Goal: Task Accomplishment & Management: Complete application form

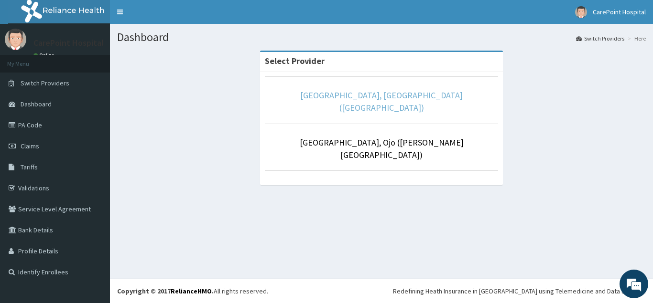
click at [402, 98] on link "CarePoint Hospital, Egbeda (Shefi Hospital)" at bounding box center [381, 101] width 162 height 23
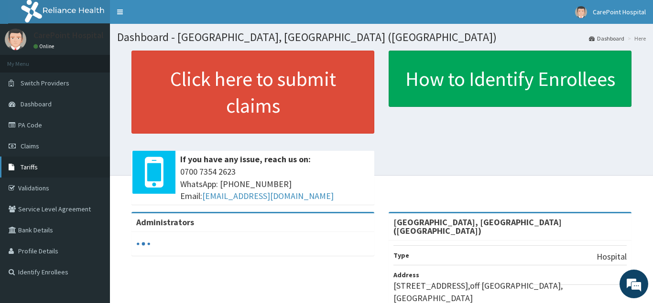
click at [36, 170] on span "Tariffs" at bounding box center [29, 167] width 17 height 9
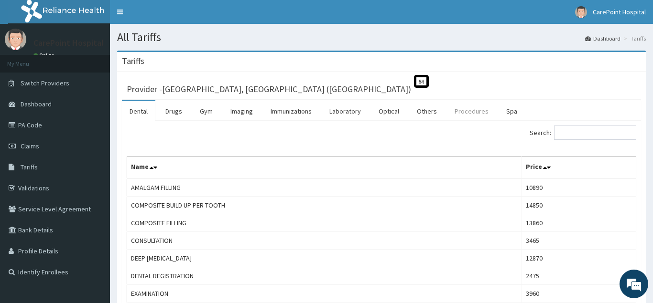
click at [475, 113] on link "Procedures" at bounding box center [471, 111] width 49 height 20
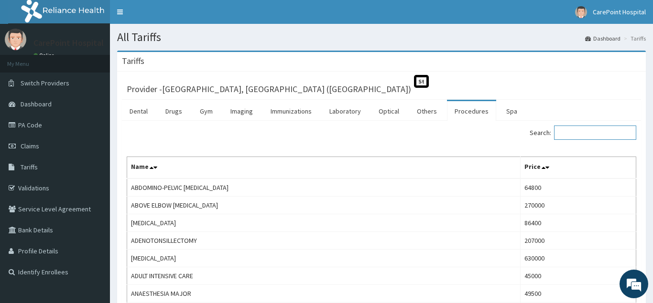
click at [596, 137] on input "Search:" at bounding box center [595, 133] width 82 height 14
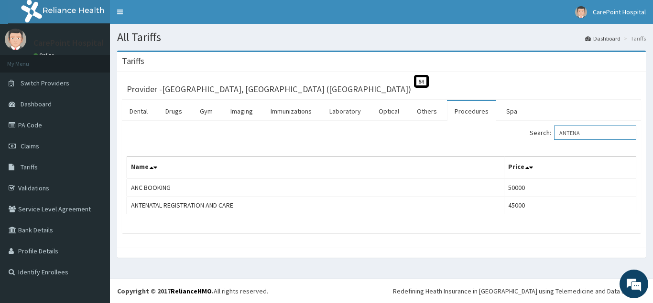
drag, startPoint x: 599, startPoint y: 136, endPoint x: 530, endPoint y: 153, distance: 70.8
click at [554, 140] on input "ANTENA" at bounding box center [595, 133] width 82 height 14
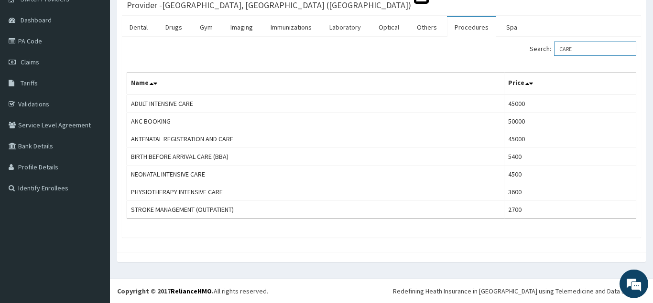
scroll to position [85, 0]
drag, startPoint x: 589, startPoint y: 48, endPoint x: 584, endPoint y: 58, distance: 11.8
click at [554, 53] on input "CARE" at bounding box center [595, 49] width 82 height 14
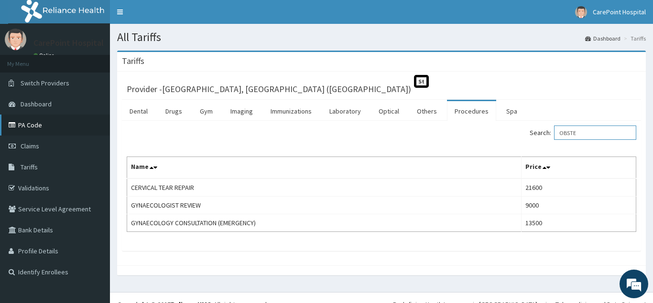
type input "OBSTE"
click at [36, 128] on link "PA Code" at bounding box center [55, 125] width 110 height 21
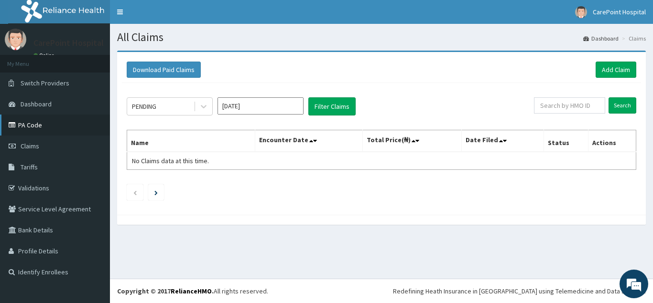
click at [34, 126] on link "PA Code" at bounding box center [55, 125] width 110 height 21
click at [557, 106] on input "text" at bounding box center [569, 105] width 71 height 16
paste input "TRN/10001/A"
type input "TRN/10001/A"
click at [627, 108] on input "Search" at bounding box center [622, 105] width 28 height 16
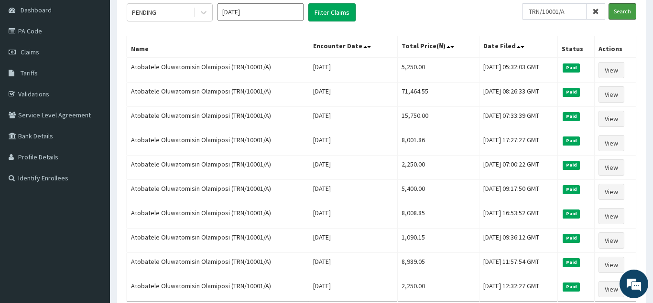
scroll to position [49, 0]
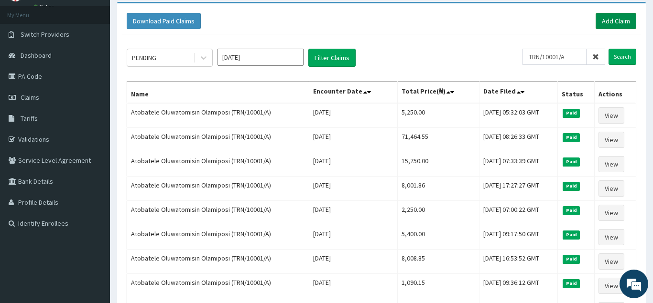
drag, startPoint x: 625, startPoint y: 17, endPoint x: 598, endPoint y: 27, distance: 29.0
click at [625, 16] on link "Add Claim" at bounding box center [615, 21] width 41 height 16
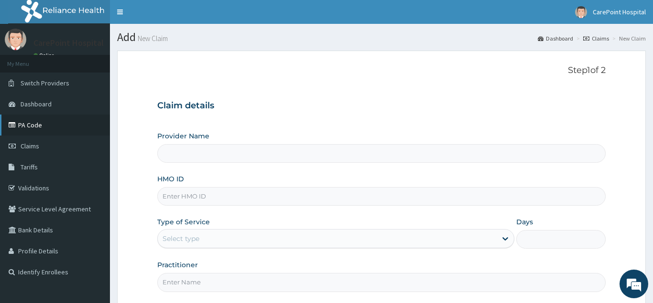
type input "[GEOGRAPHIC_DATA], [GEOGRAPHIC_DATA] ([GEOGRAPHIC_DATA])"
click at [32, 126] on link "PA Code" at bounding box center [55, 125] width 110 height 21
type input "[GEOGRAPHIC_DATA], [GEOGRAPHIC_DATA] ([GEOGRAPHIC_DATA])"
click at [172, 202] on input "HMO ID" at bounding box center [381, 196] width 448 height 19
paste input "TRN/10001/A"
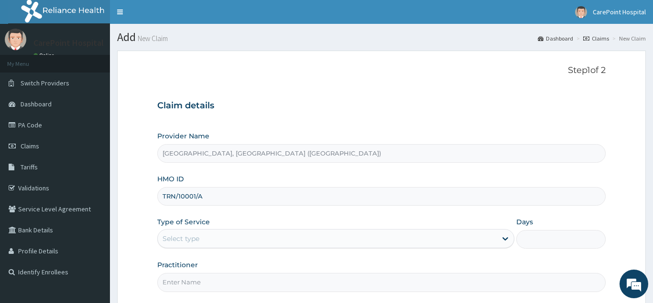
scroll to position [90, 0]
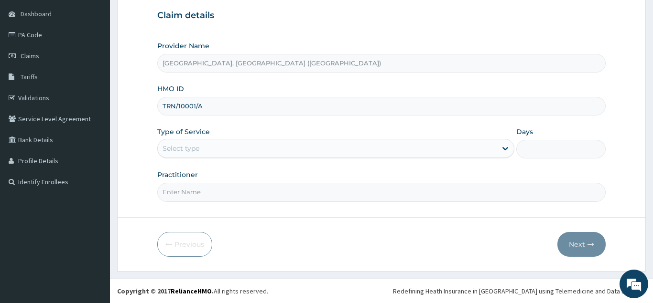
type input "TRN/10001/A"
click at [196, 148] on div "Select type" at bounding box center [180, 149] width 37 height 10
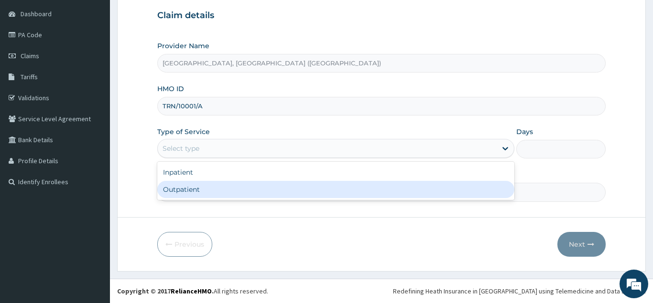
click at [181, 192] on div "Outpatient" at bounding box center [335, 189] width 357 height 17
type input "1"
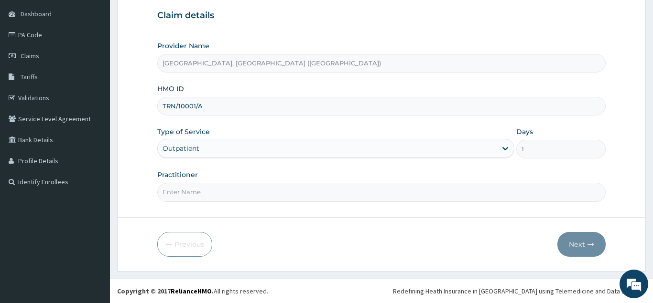
scroll to position [0, 0]
click at [188, 193] on input "Practitioner" at bounding box center [381, 192] width 448 height 19
type input "[PERSON_NAME]"
click at [588, 240] on button "Next" at bounding box center [581, 244] width 48 height 25
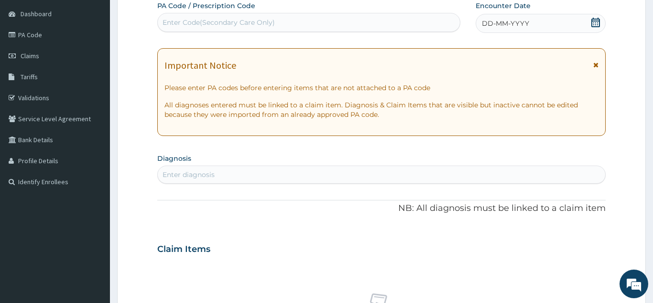
click at [235, 21] on div "Enter Code(Secondary Care Only)" at bounding box center [218, 23] width 112 height 10
paste input "PA/E7B416"
type input "PA/E7B416"
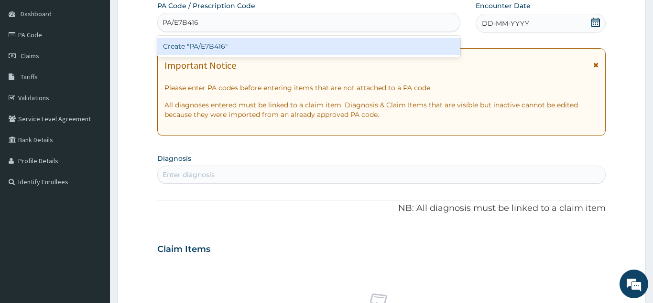
click at [211, 44] on div "Create "PA/E7B416"" at bounding box center [308, 46] width 303 height 17
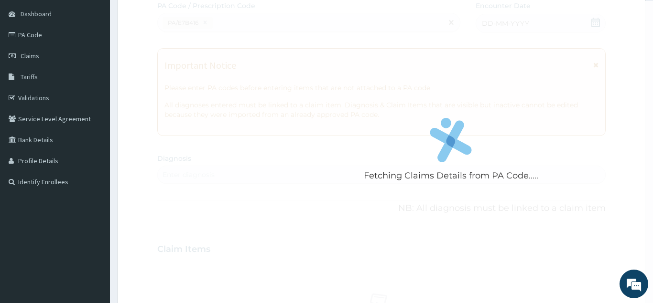
scroll to position [246, 0]
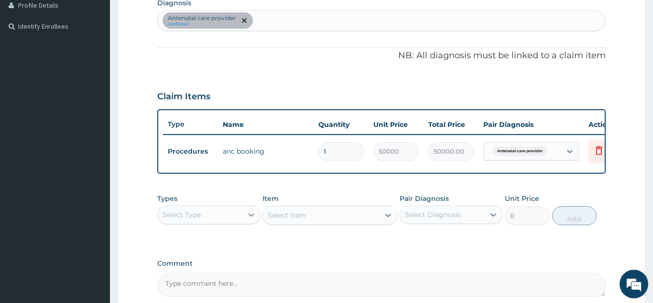
click at [245, 216] on div at bounding box center [251, 214] width 17 height 17
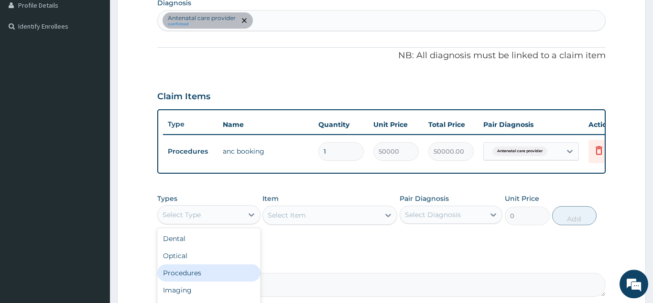
click at [189, 272] on div "Procedures" at bounding box center [208, 273] width 103 height 17
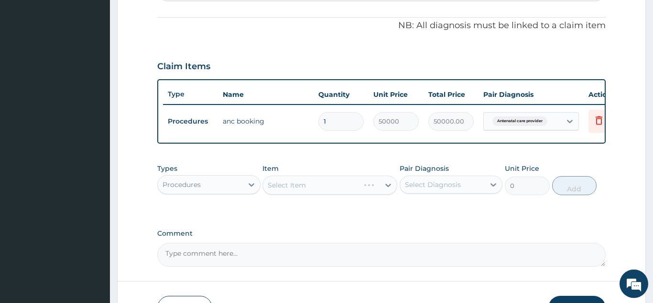
scroll to position [295, 0]
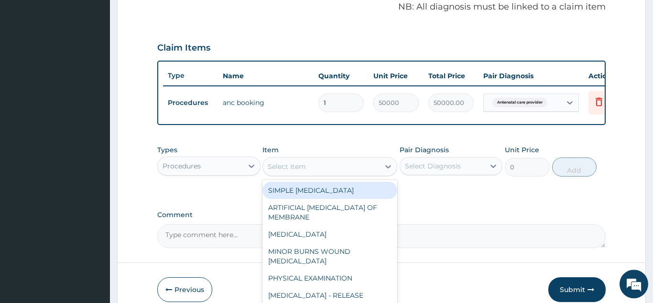
click at [334, 169] on div "Select Item" at bounding box center [321, 166] width 117 height 15
paste input "Obstetrics Care"
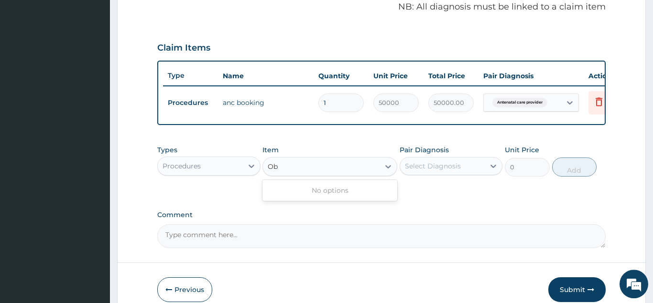
type input "O"
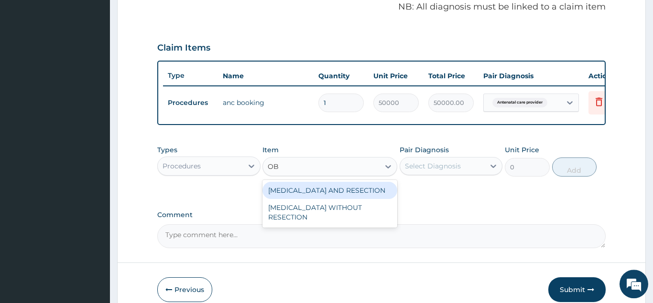
type input "O"
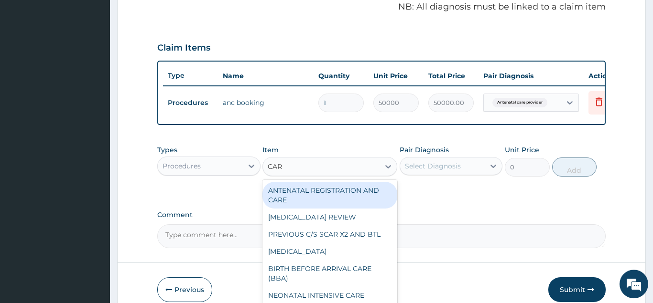
type input "CARE"
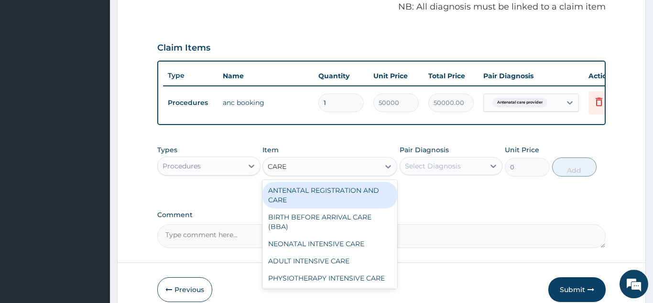
click at [342, 189] on div "ANTENATAL REGISTRATION AND CARE" at bounding box center [329, 195] width 135 height 27
type input "45000"
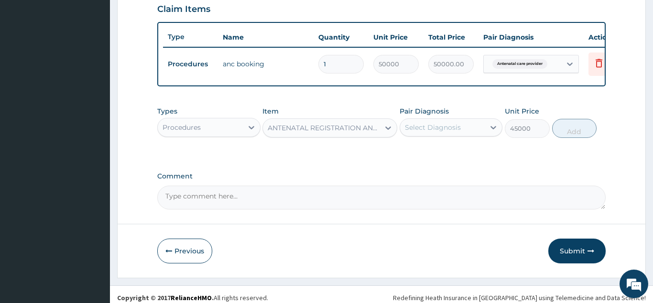
scroll to position [340, 0]
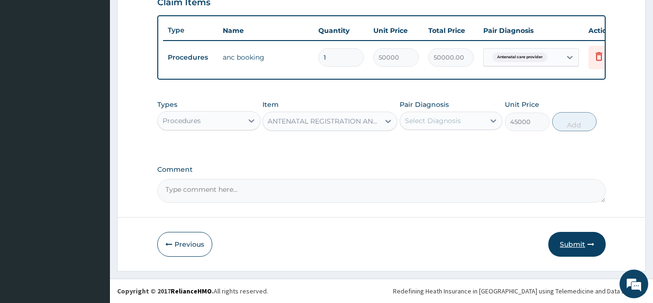
click at [584, 247] on button "Submit" at bounding box center [576, 244] width 57 height 25
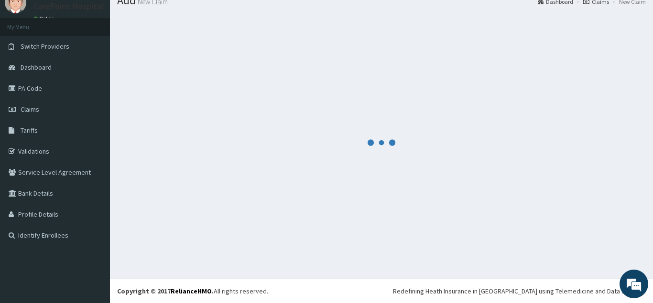
scroll to position [37, 0]
